Goal: Find specific page/section

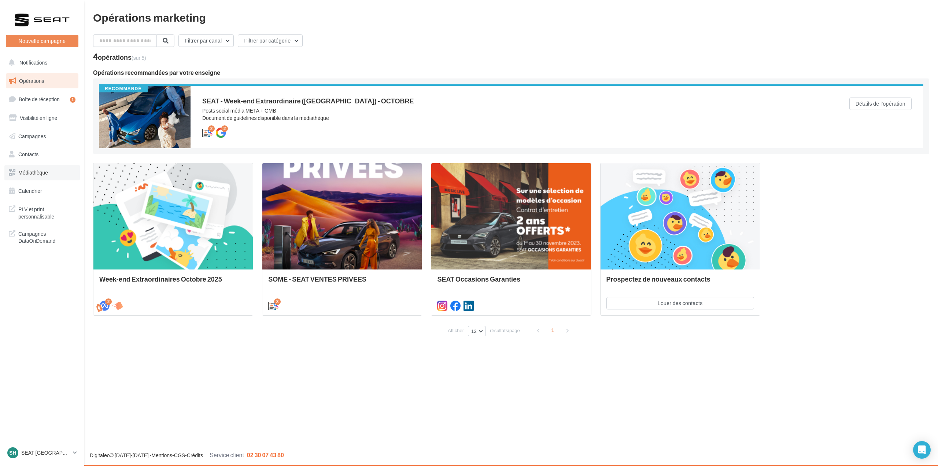
click at [49, 178] on link "Médiathèque" at bounding box center [41, 172] width 75 height 15
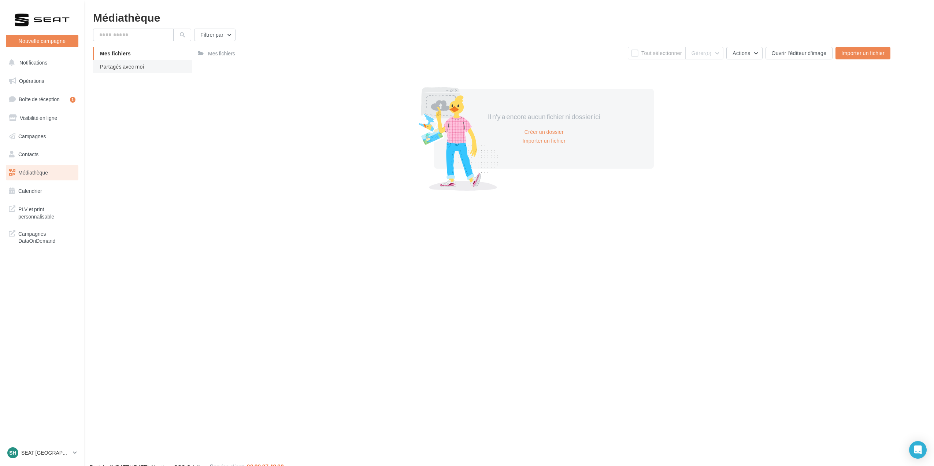
click at [127, 65] on span "Partagés avec moi" at bounding box center [122, 66] width 44 height 6
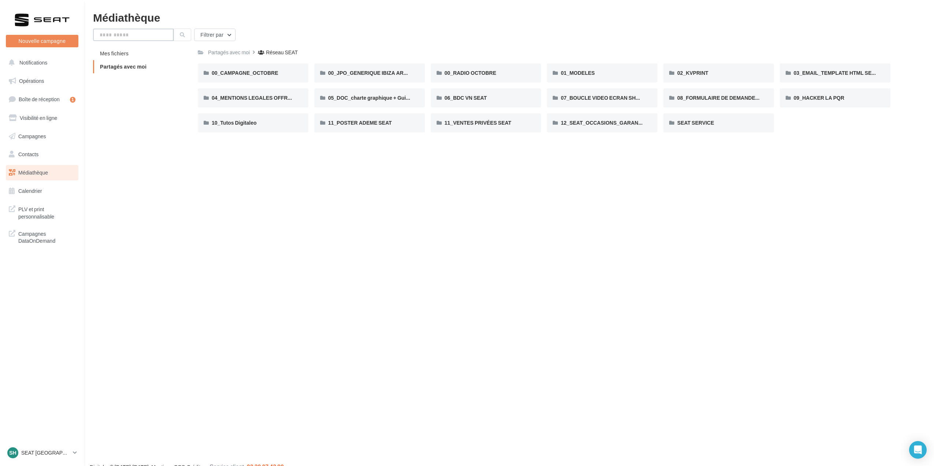
click at [123, 33] on input "text" at bounding box center [133, 35] width 81 height 12
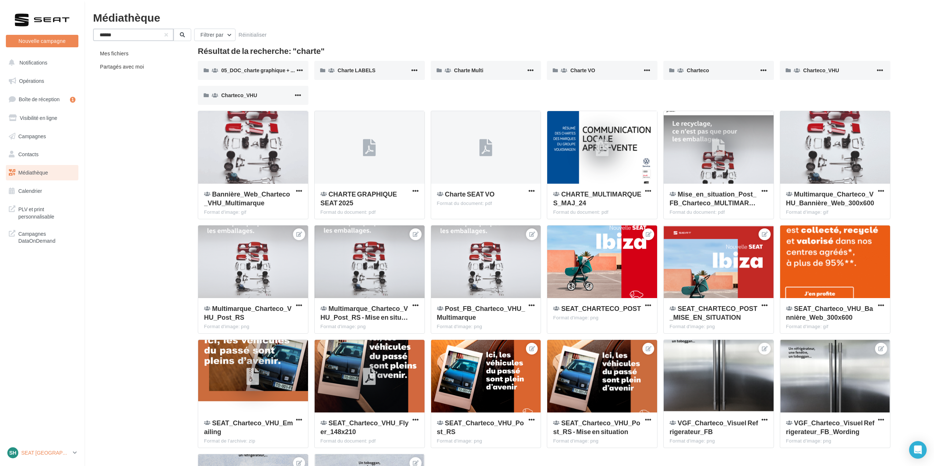
type input "******"
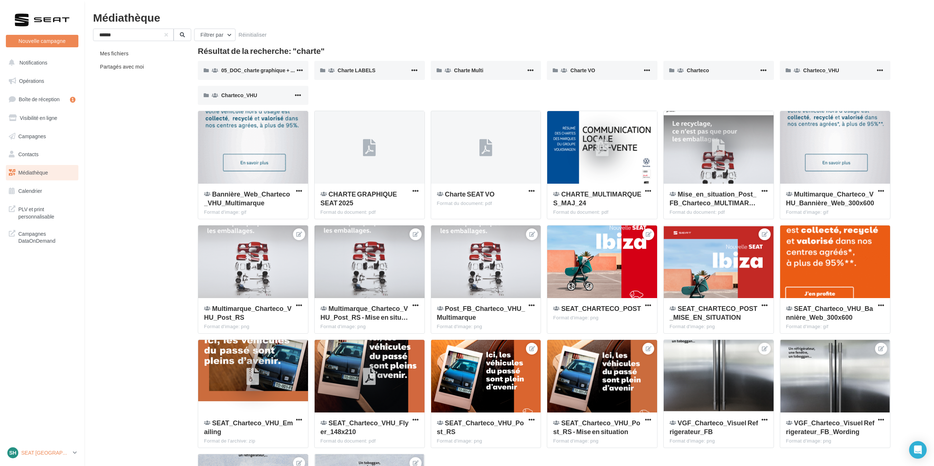
click at [48, 447] on div "SH SEAT HOENHEIM SEAT-HOENHEIM2" at bounding box center [38, 452] width 63 height 11
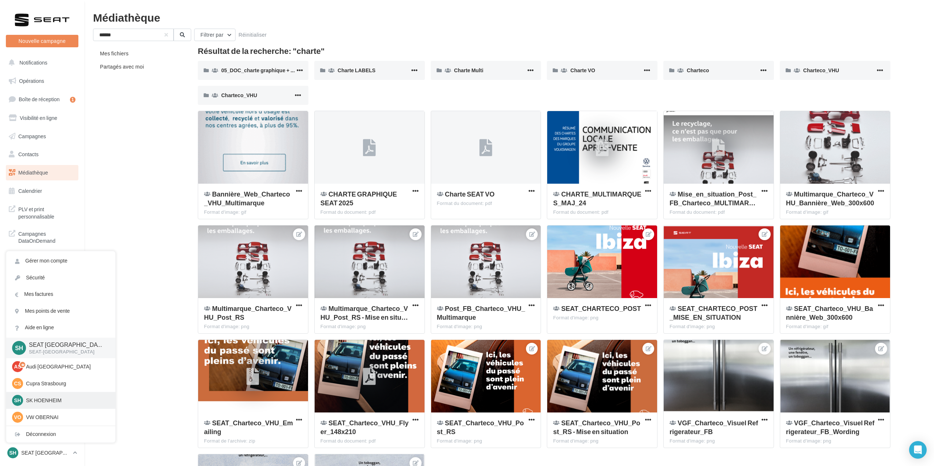
click at [51, 403] on p "SK HOENHEIM" at bounding box center [66, 399] width 81 height 7
